Goal: Task Accomplishment & Management: Manage account settings

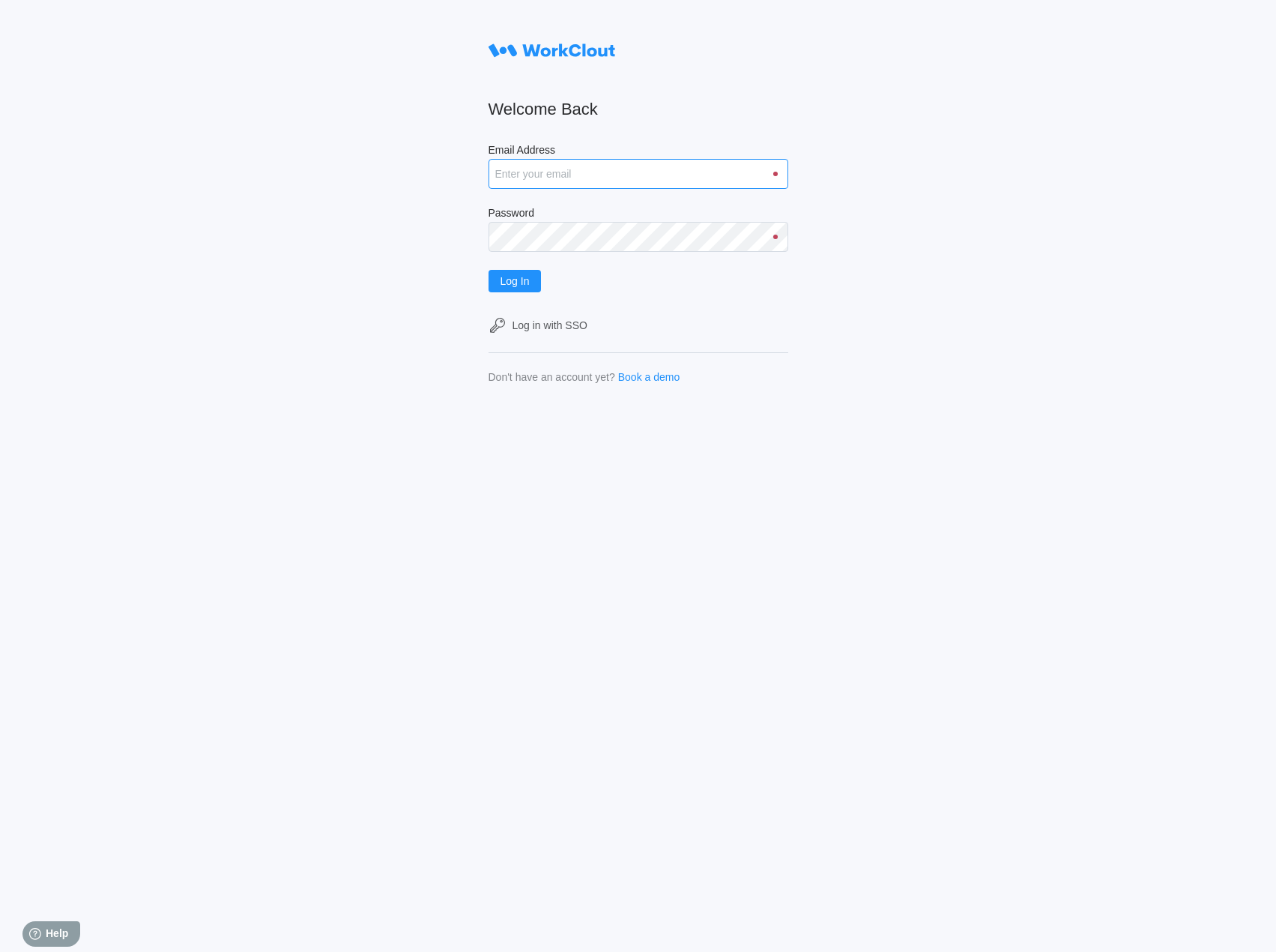
click at [551, 166] on input "Email Address" at bounding box center [638, 174] width 300 height 30
click at [511, 274] on form "Welcome Back Email Address admin Password Log In Log in with SSO Don't have an …" at bounding box center [638, 210] width 300 height 347
click at [522, 294] on span "Log In" at bounding box center [514, 297] width 29 height 11
click at [582, 167] on input "admin" at bounding box center [638, 174] width 300 height 30
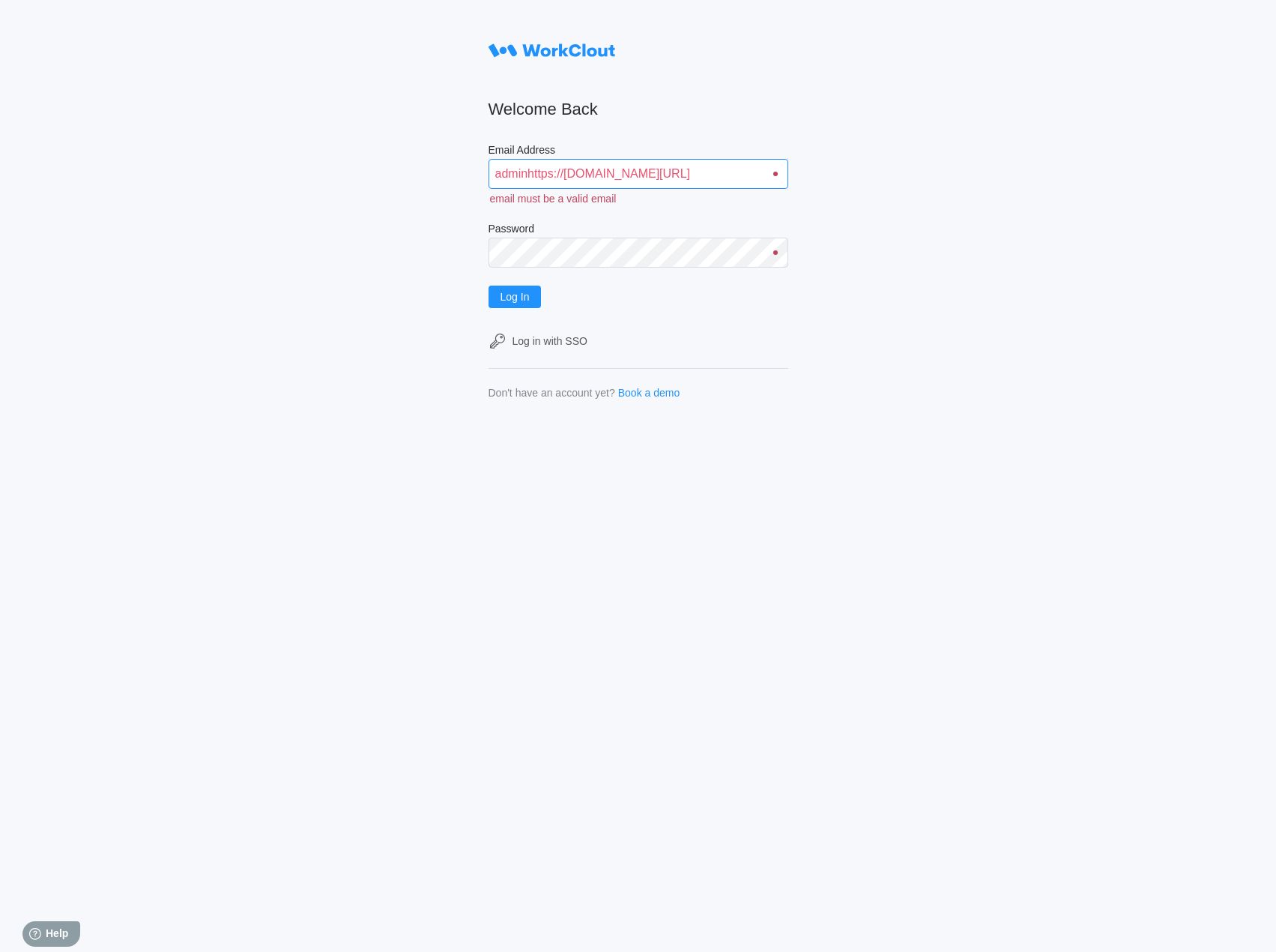
click at [562, 183] on input "adminhttps://web.workclout.com/signin-sso" at bounding box center [638, 174] width 300 height 30
click at [523, 174] on input "j" at bounding box center [638, 174] width 300 height 30
drag, startPoint x: 510, startPoint y: 174, endPoint x: 450, endPoint y: 174, distance: 60.0
click at [450, 174] on div "Welcome Back Email Address j email must be a valid email Password Log In Log in…" at bounding box center [638, 476] width 1276 height 952
click at [489, 270] on button "Log In" at bounding box center [515, 281] width 53 height 22
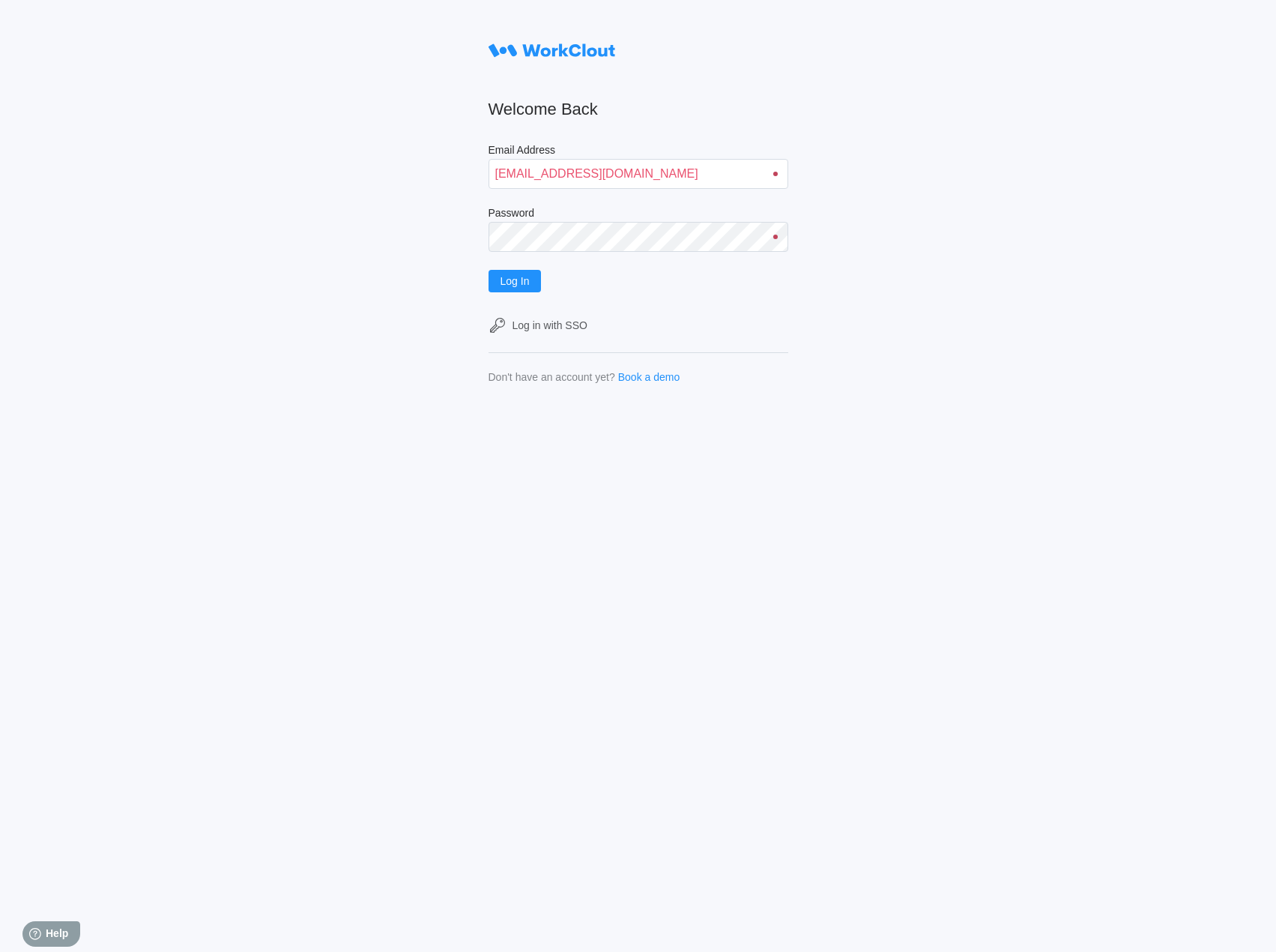
click at [944, 585] on div "Welcome Back Email Address admin@workclout.com Password Log In Log in with SSO …" at bounding box center [638, 476] width 1276 height 952
click at [643, 194] on form "Welcome Back Email Address admin@workclout.com Password Log In Log in with SSO …" at bounding box center [638, 210] width 300 height 347
click at [670, 178] on input "admin@workclout.com" at bounding box center [638, 174] width 300 height 30
click at [748, 174] on input "admin@workclout.com" at bounding box center [638, 174] width 300 height 30
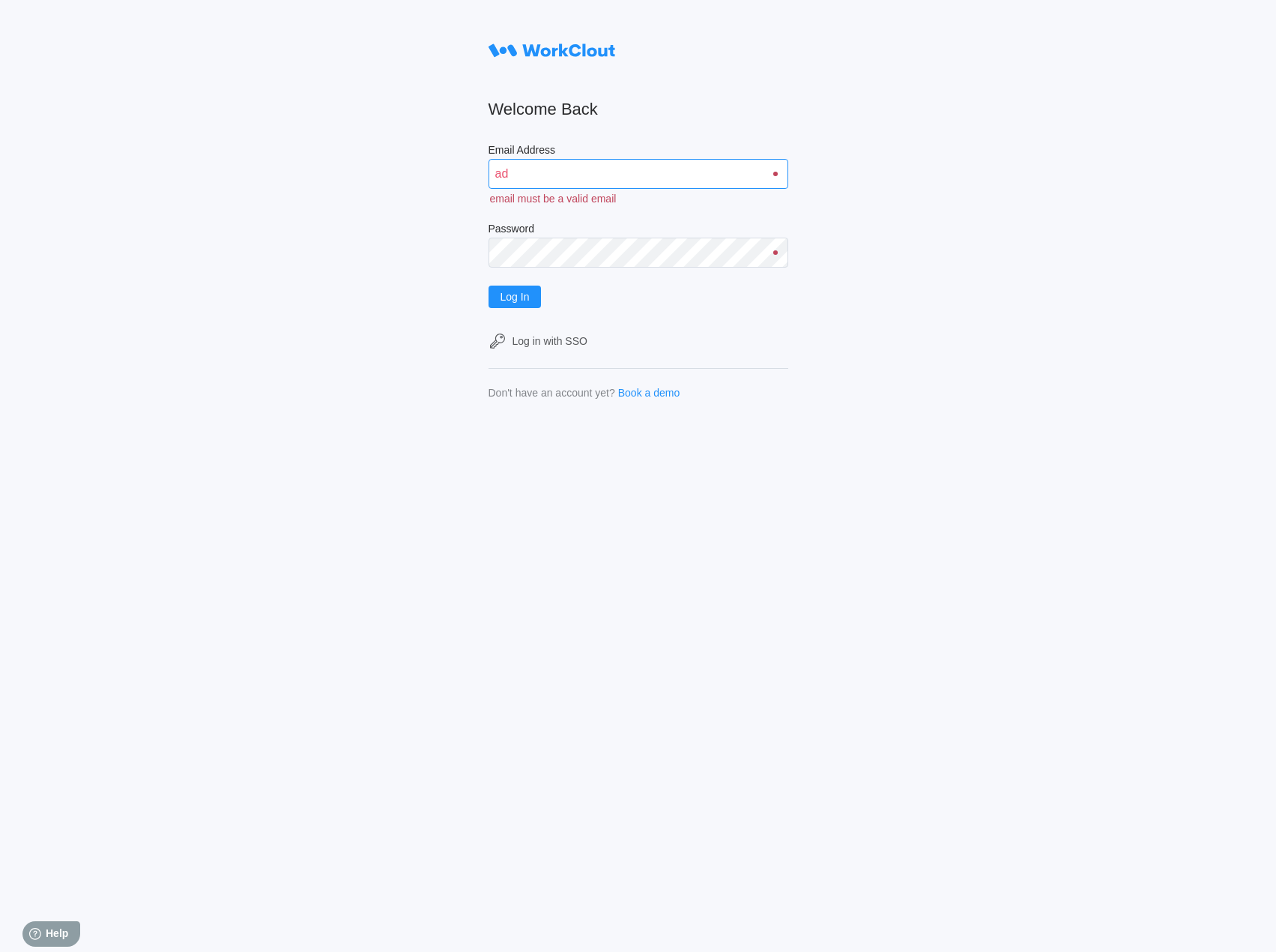
type input "a"
click at [712, 417] on div "Welcome Back Email Address Please enter your work email Password Log In Log in …" at bounding box center [638, 494] width 300 height 916
click at [839, 497] on div "Welcome Back Email Address Please enter your work email Password Please enter y…" at bounding box center [638, 476] width 1276 height 952
